Goal: Information Seeking & Learning: Learn about a topic

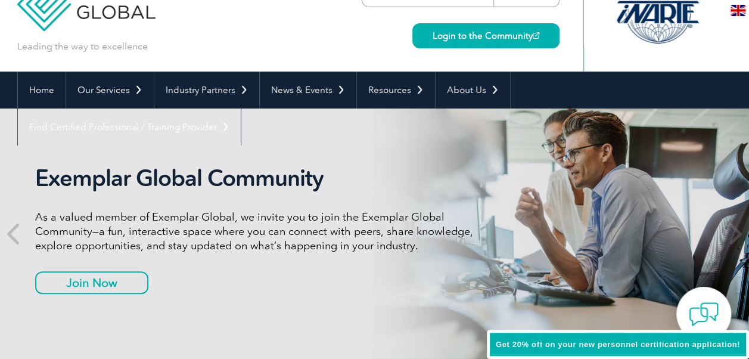
scroll to position [60, 0]
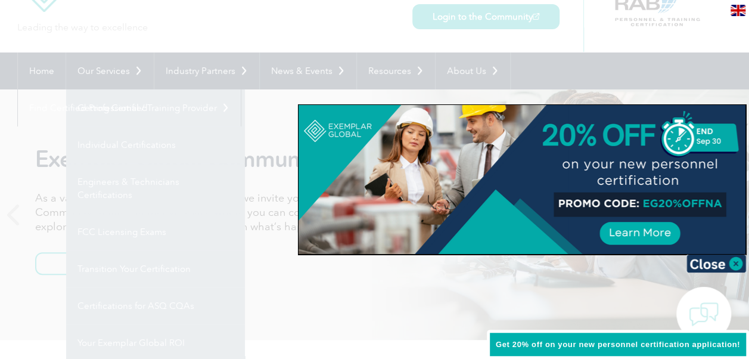
click at [94, 72] on div at bounding box center [374, 179] width 749 height 359
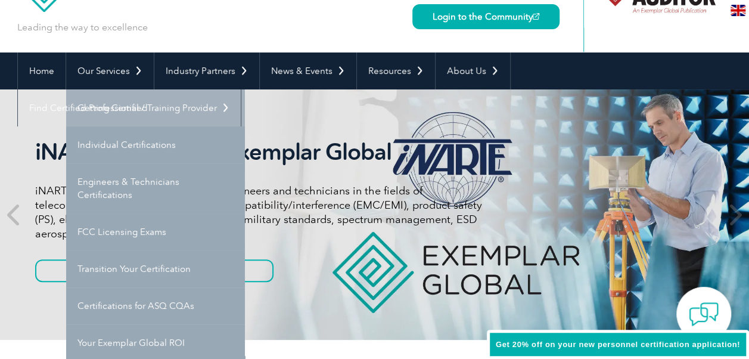
click at [100, 102] on link "Getting Certified" at bounding box center [155, 107] width 179 height 37
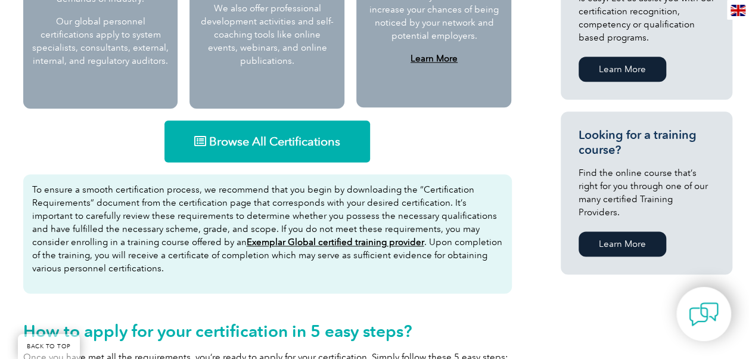
scroll to position [715, 0]
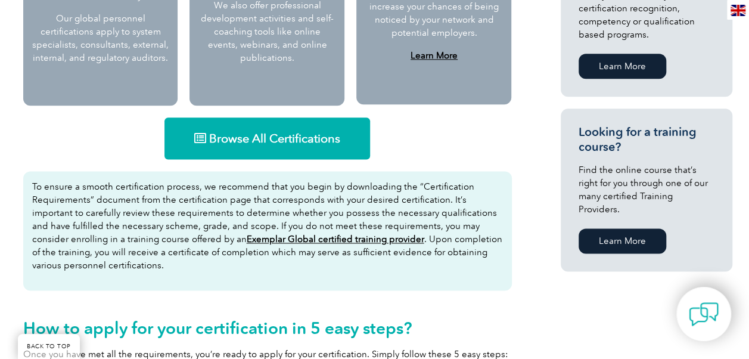
click at [247, 129] on link "Browse All Certifications" at bounding box center [266, 138] width 205 height 42
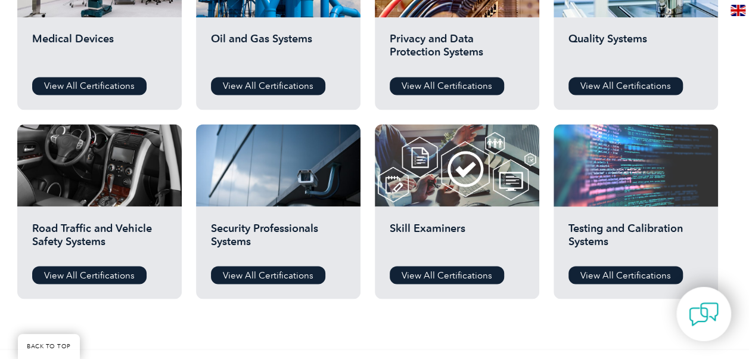
scroll to position [893, 0]
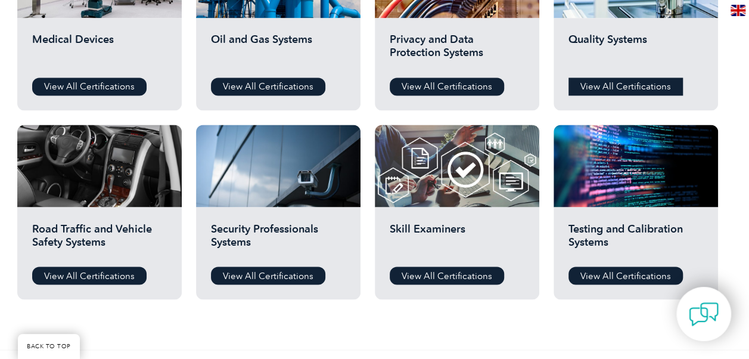
click at [623, 88] on link "View All Certifications" at bounding box center [625, 86] width 114 height 18
click at [79, 275] on link "View All Certifications" at bounding box center [89, 275] width 114 height 18
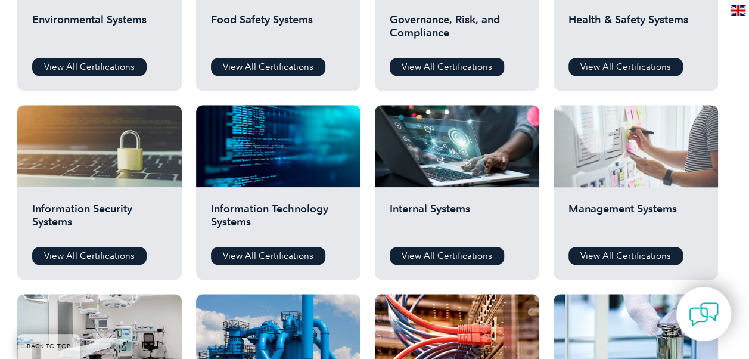
scroll to position [536, 0]
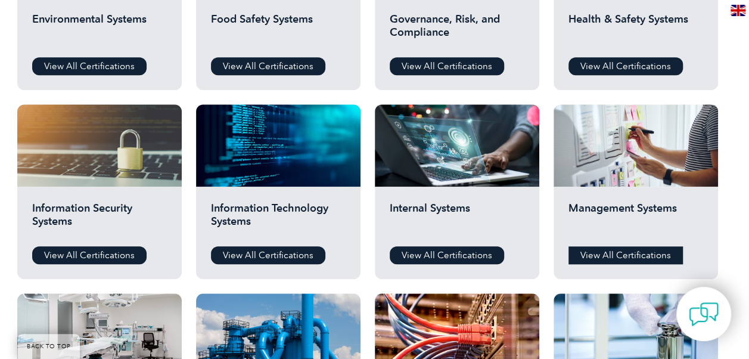
click at [625, 253] on link "View All Certifications" at bounding box center [625, 255] width 114 height 18
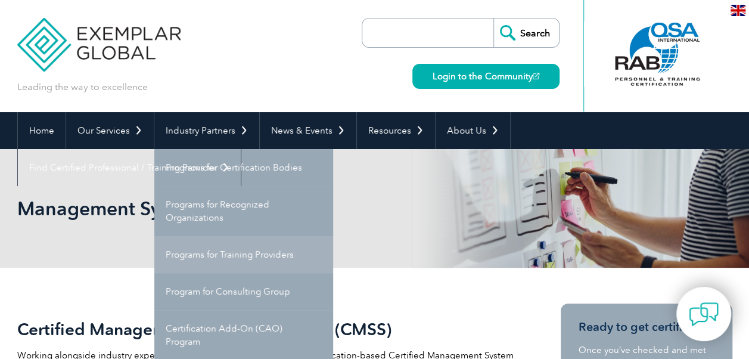
click at [224, 250] on link "Programs for Training Providers" at bounding box center [243, 254] width 179 height 37
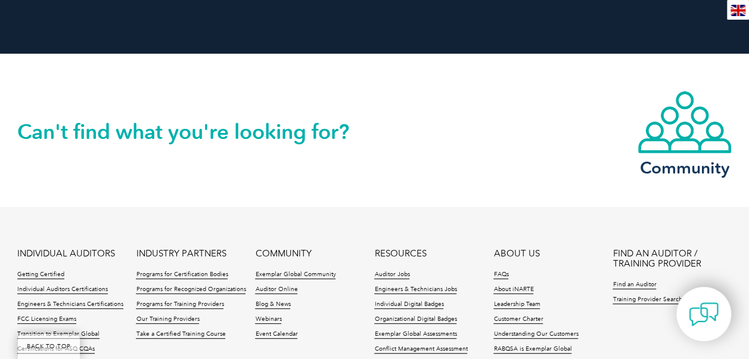
scroll to position [2382, 0]
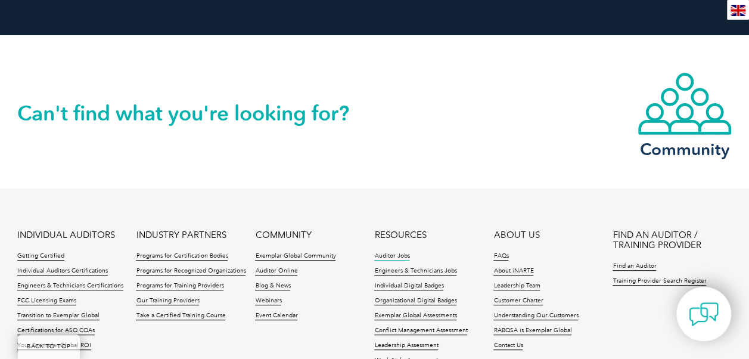
click at [387, 252] on link "Auditor Jobs" at bounding box center [391, 256] width 35 height 8
click at [643, 262] on link "Find an Auditor" at bounding box center [633, 266] width 43 height 8
